Goal: Task Accomplishment & Management: Complete application form

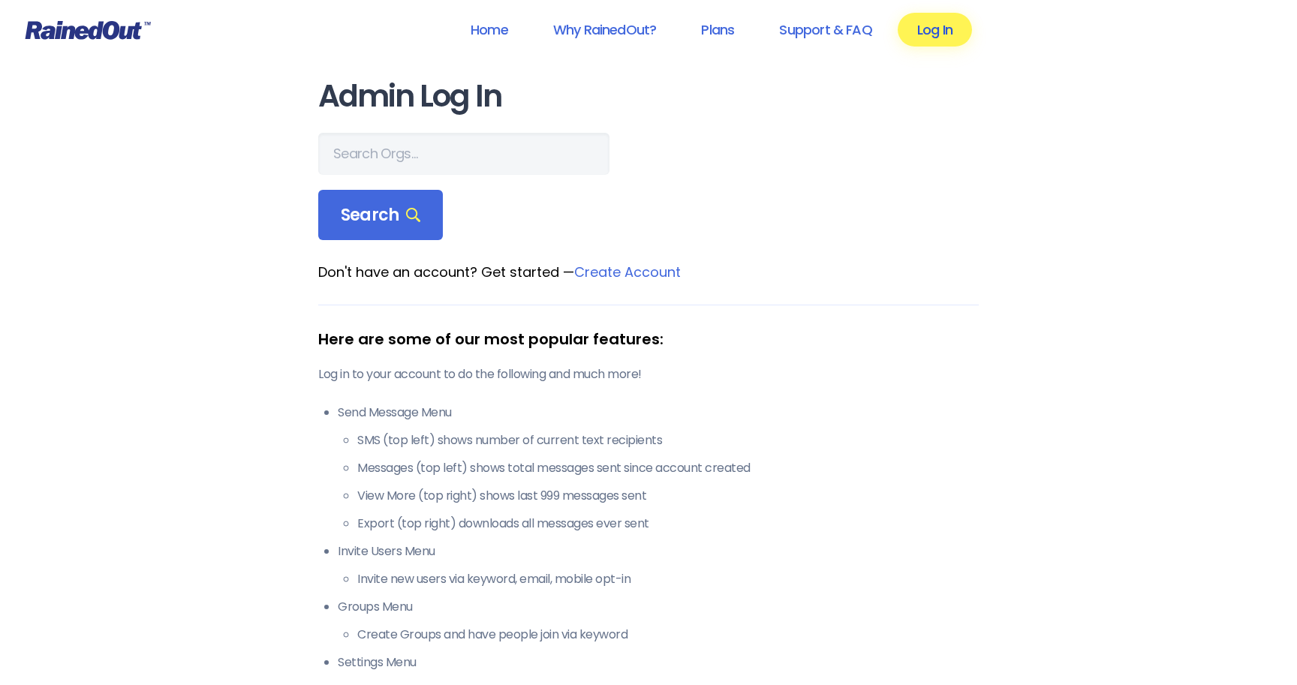
click at [949, 24] on link "Log In" at bounding box center [935, 30] width 74 height 34
click at [934, 31] on link "Log In" at bounding box center [935, 30] width 74 height 34
click at [487, 32] on link "Home" at bounding box center [489, 30] width 77 height 34
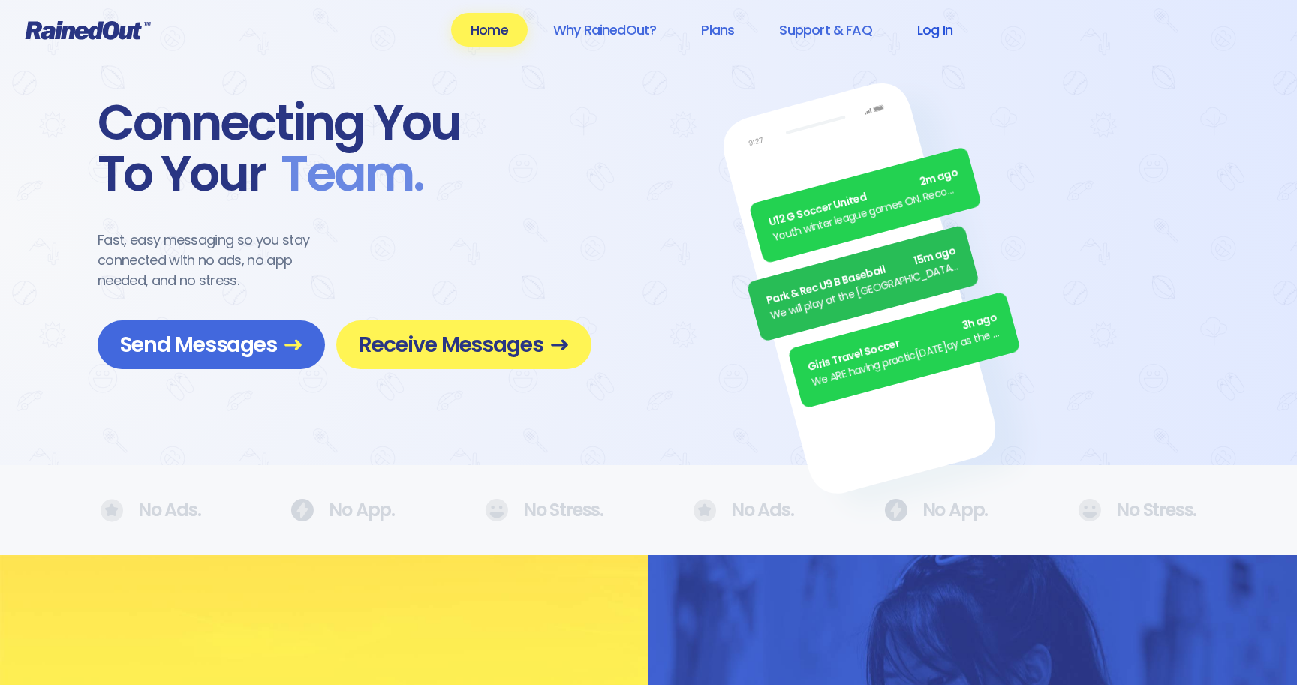
click at [923, 33] on link "Log In" at bounding box center [935, 30] width 74 height 34
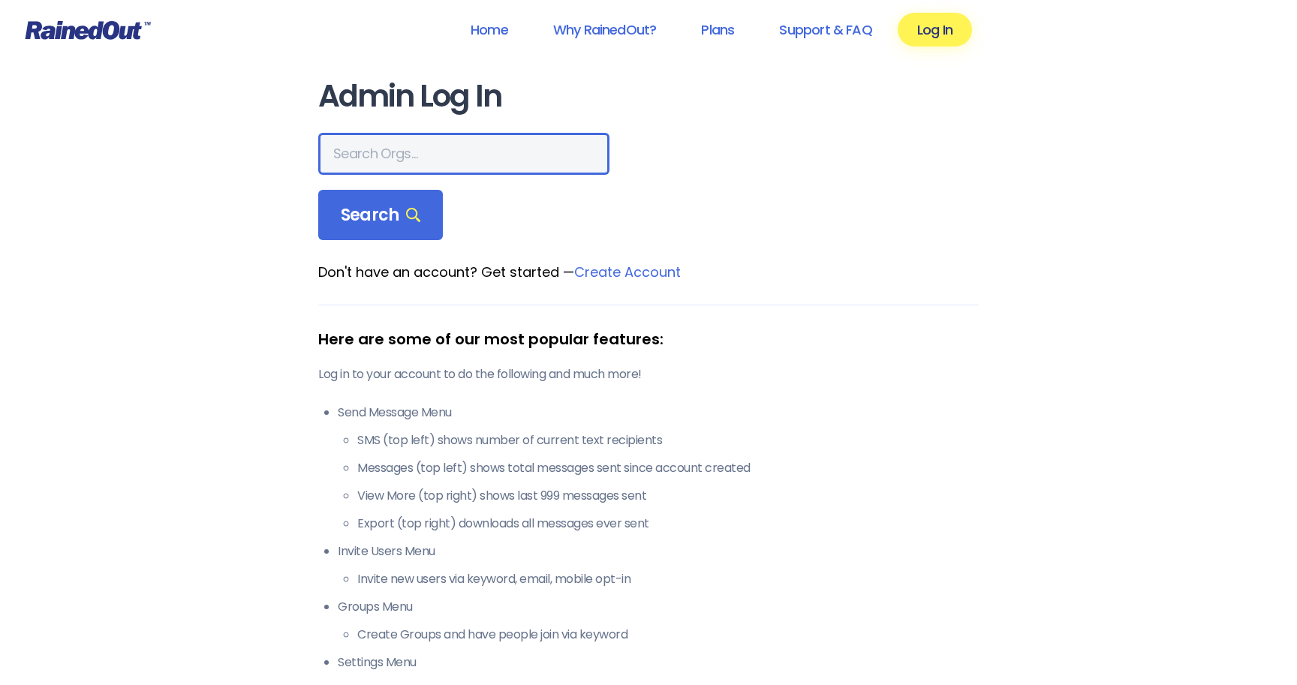
click at [431, 156] on input "text" at bounding box center [463, 154] width 291 height 42
type input "g"
type input "greater toledo in"
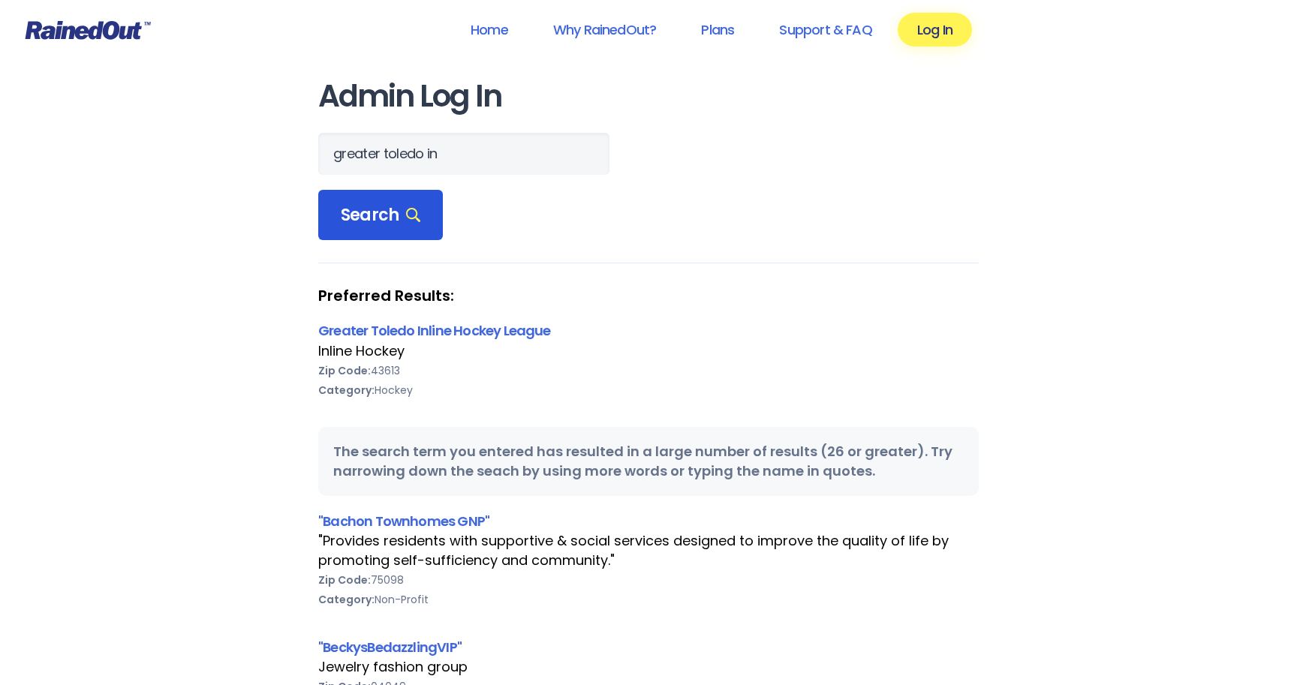
click at [394, 206] on span "Search" at bounding box center [381, 215] width 80 height 21
click at [447, 337] on link "Greater Toledo Inline Hockey League" at bounding box center [434, 330] width 233 height 19
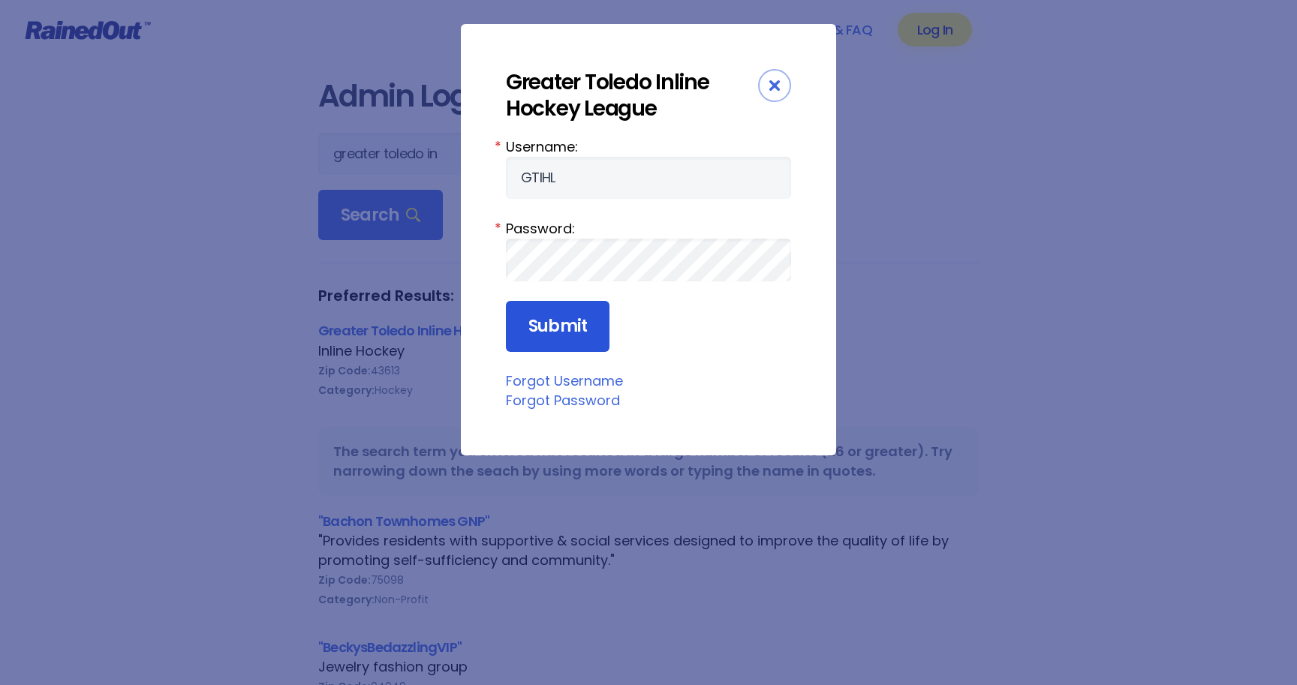
click at [564, 326] on input "Submit" at bounding box center [558, 326] width 104 height 51
